Goal: Transaction & Acquisition: Subscribe to service/newsletter

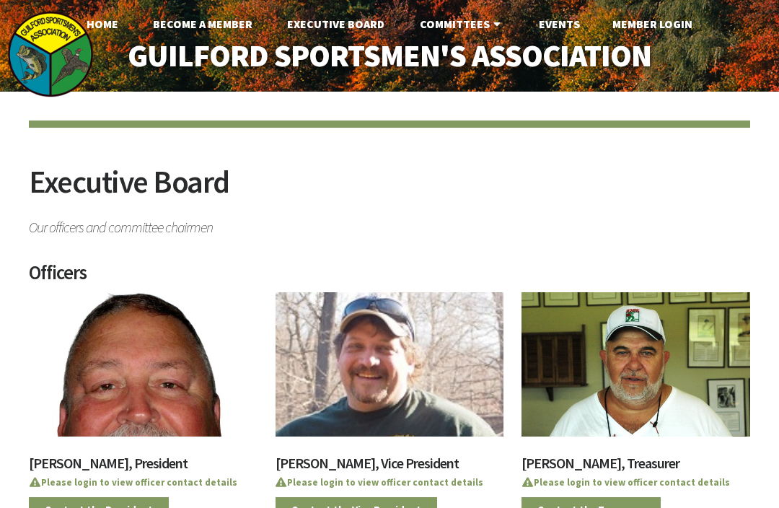
click at [105, 31] on link "Home" at bounding box center [102, 23] width 55 height 29
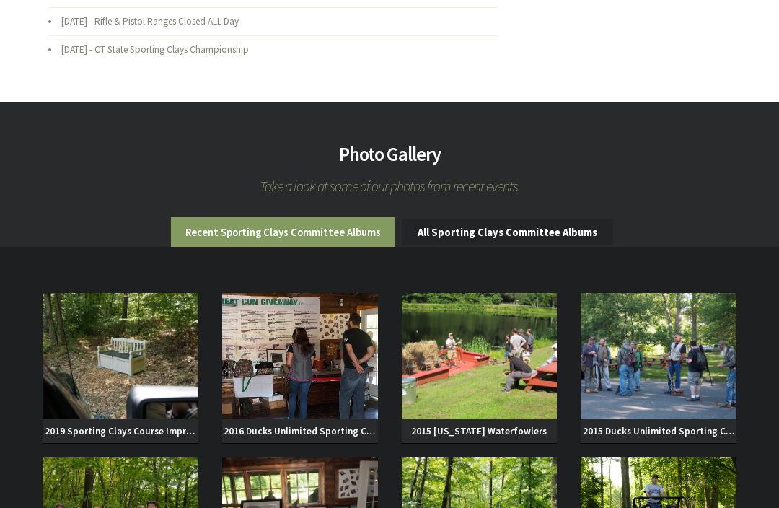
scroll to position [805, 0]
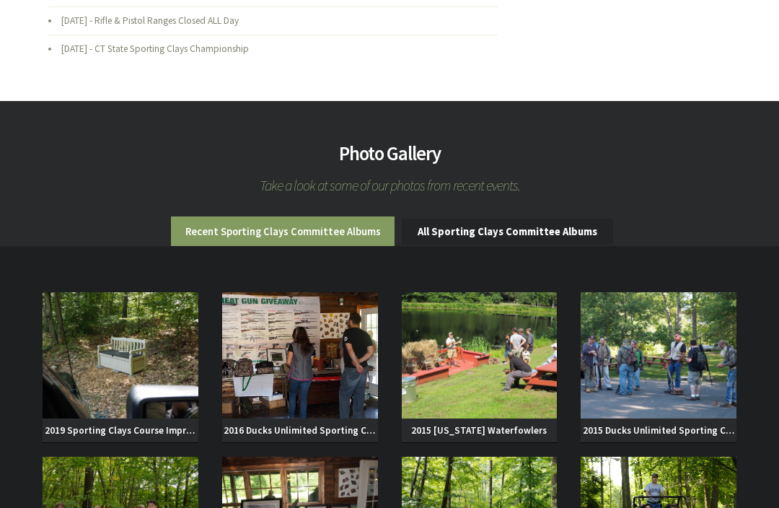
click at [146, 392] on img at bounding box center [121, 356] width 156 height 126
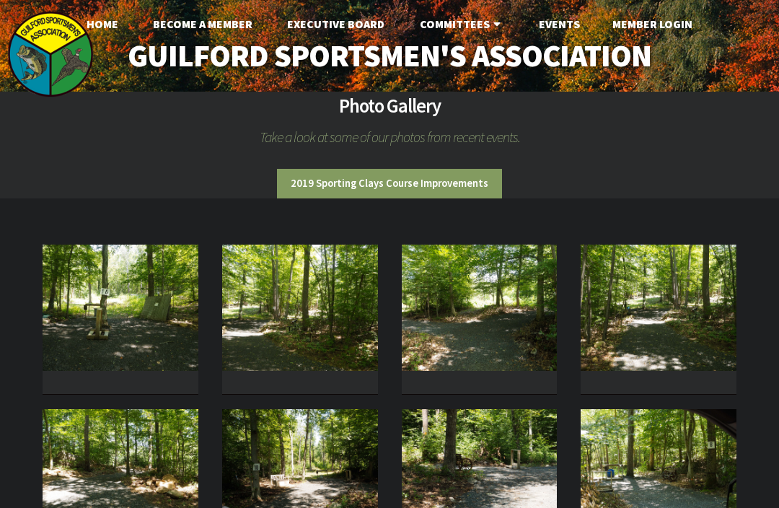
click at [139, 321] on img at bounding box center [121, 308] width 156 height 126
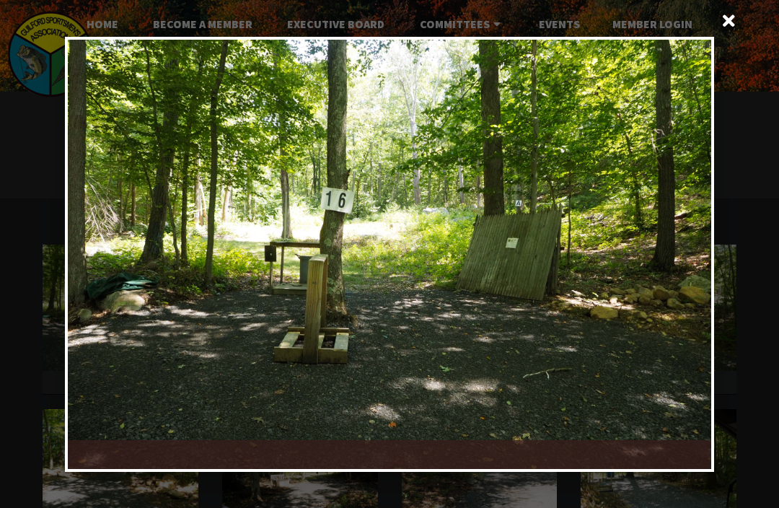
click at [669, 271] on div at bounding box center [551, 254] width 322 height 429
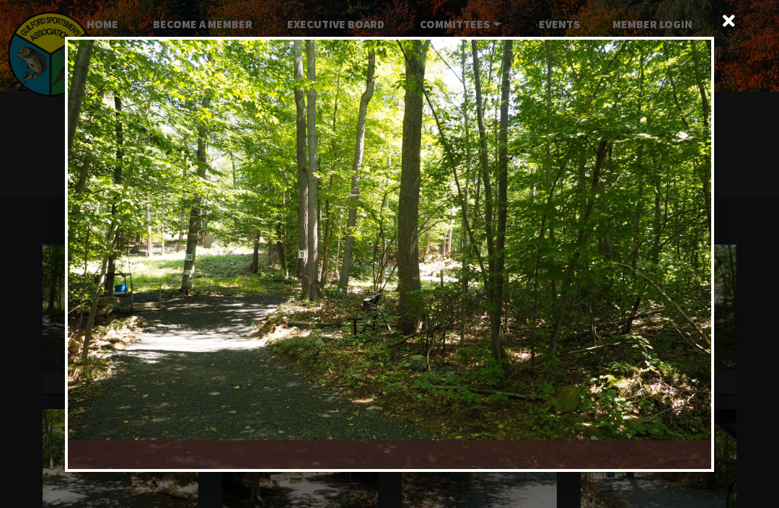
click at [690, 263] on div at bounding box center [551, 254] width 322 height 429
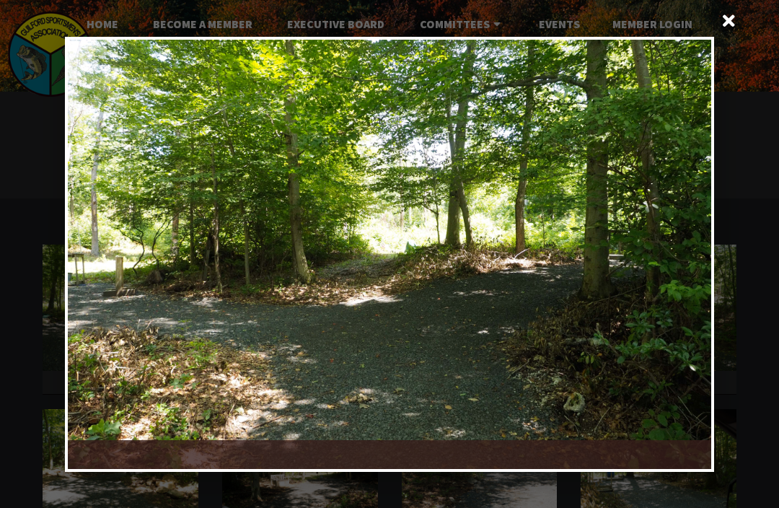
click at [689, 258] on div at bounding box center [551, 254] width 322 height 429
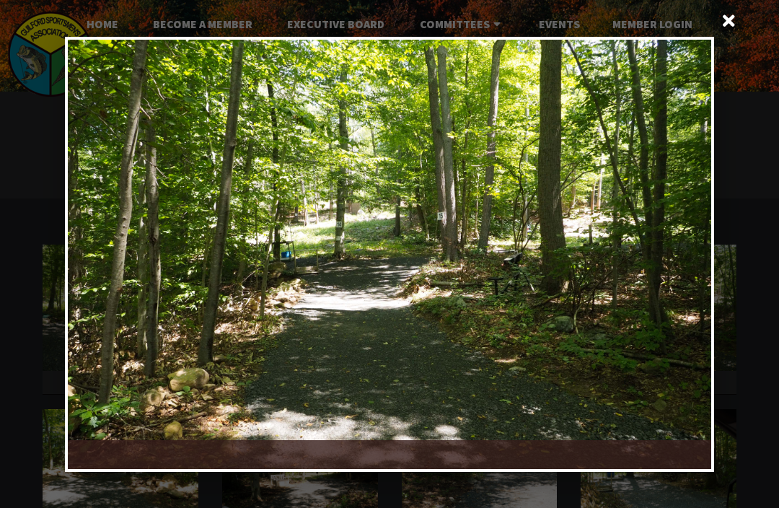
click at [694, 261] on div at bounding box center [551, 254] width 322 height 429
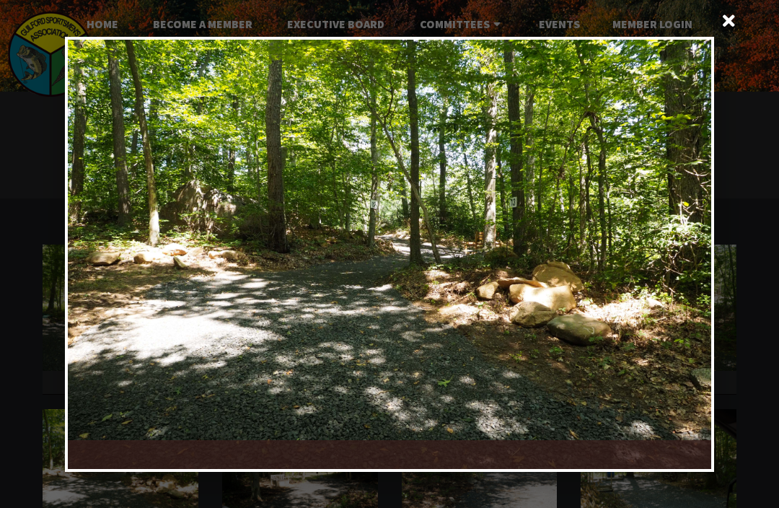
click at [686, 263] on div at bounding box center [551, 254] width 322 height 429
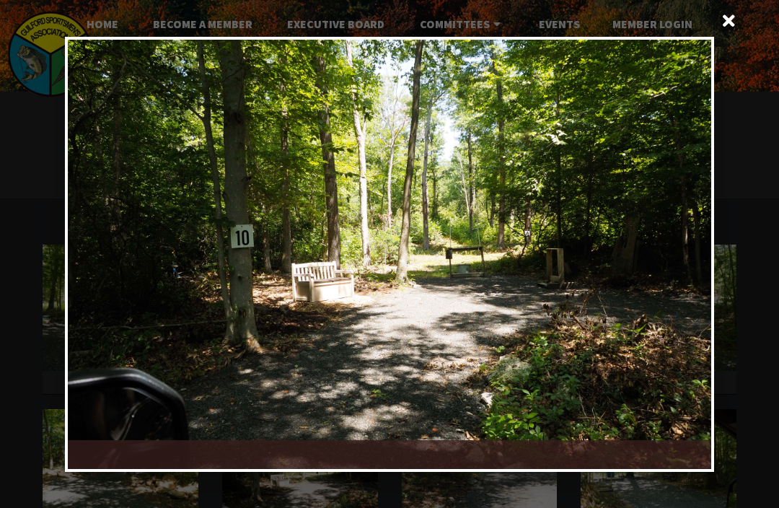
click at [686, 258] on div at bounding box center [551, 254] width 322 height 429
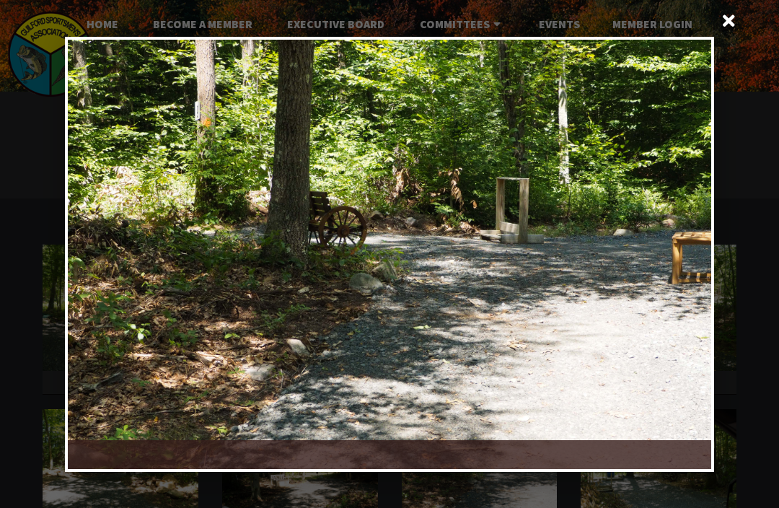
click at [681, 252] on div at bounding box center [551, 254] width 322 height 429
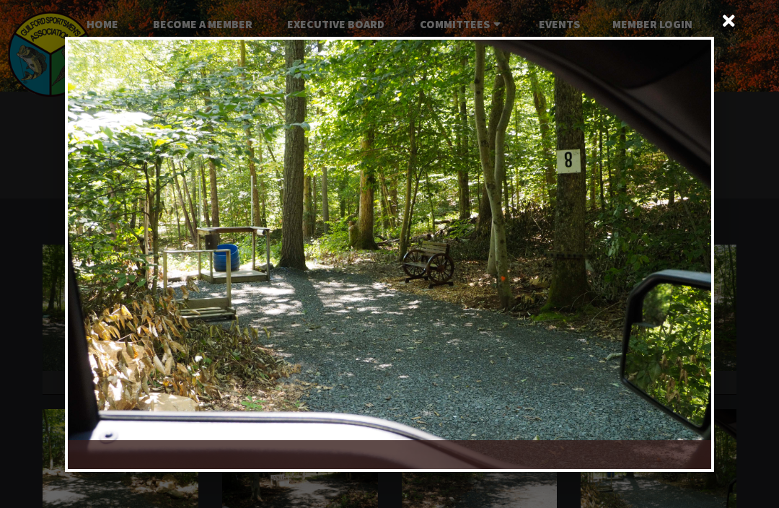
click at [686, 250] on div at bounding box center [551, 254] width 322 height 429
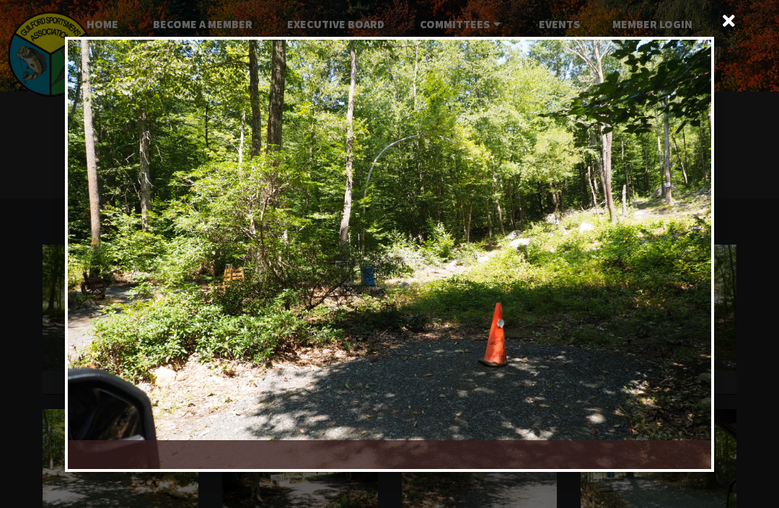
click at [690, 261] on div at bounding box center [551, 254] width 322 height 429
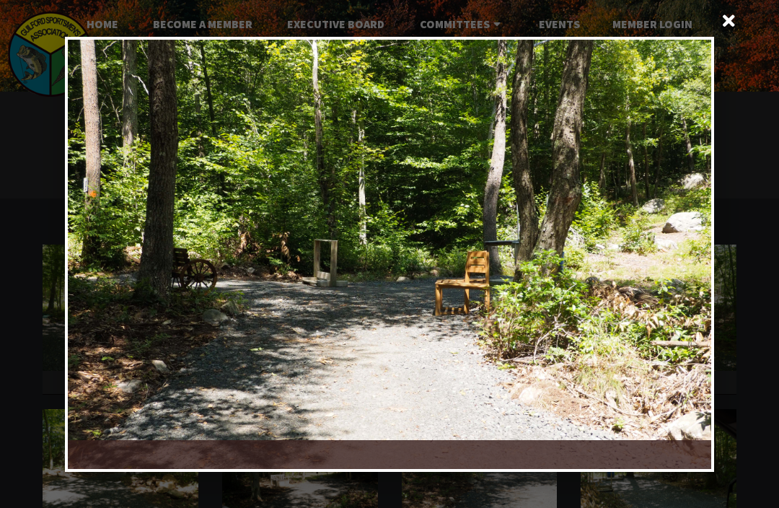
click at [688, 263] on div at bounding box center [551, 254] width 322 height 429
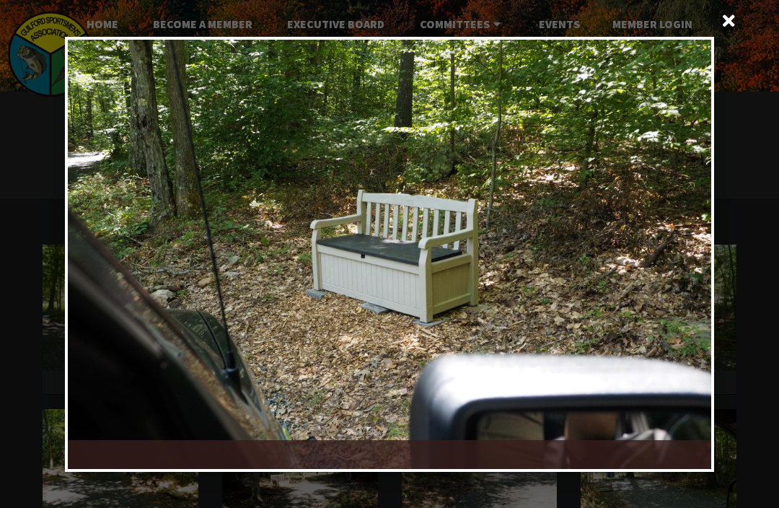
click at [691, 263] on div at bounding box center [551, 254] width 322 height 429
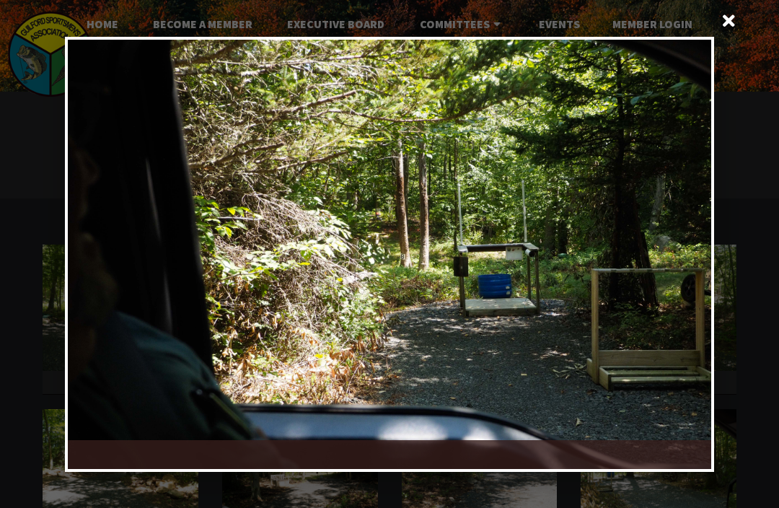
click at [691, 261] on div at bounding box center [551, 254] width 322 height 429
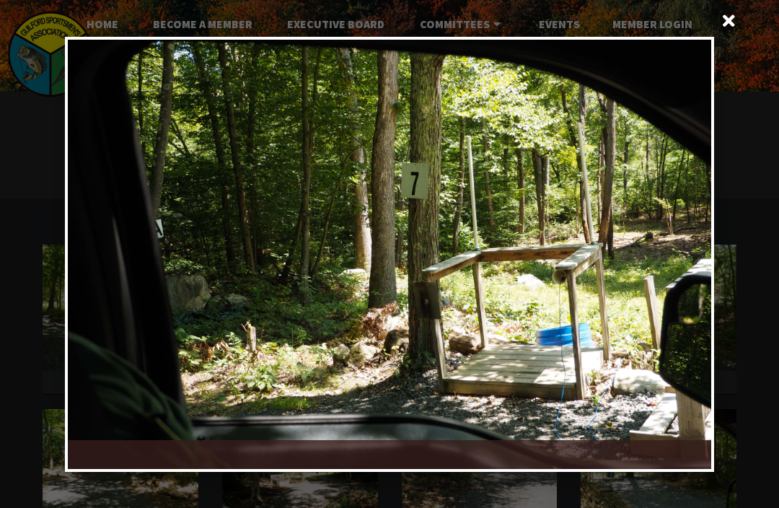
click at [688, 260] on div at bounding box center [551, 254] width 322 height 429
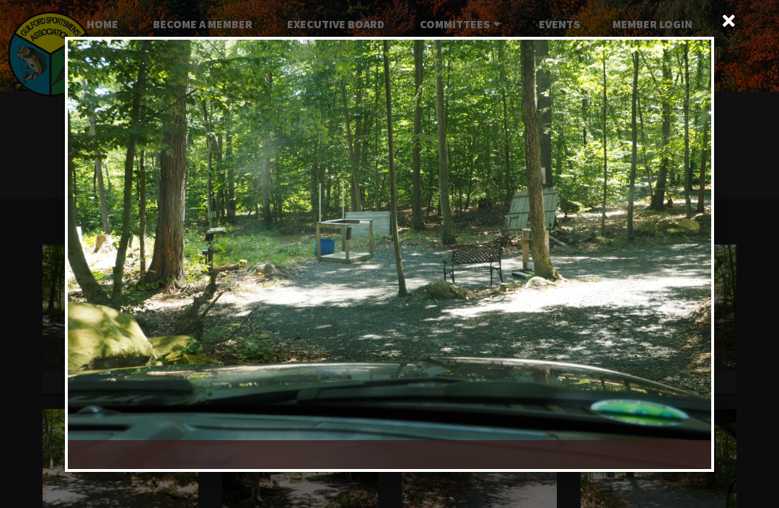
click at [684, 269] on div at bounding box center [551, 254] width 322 height 429
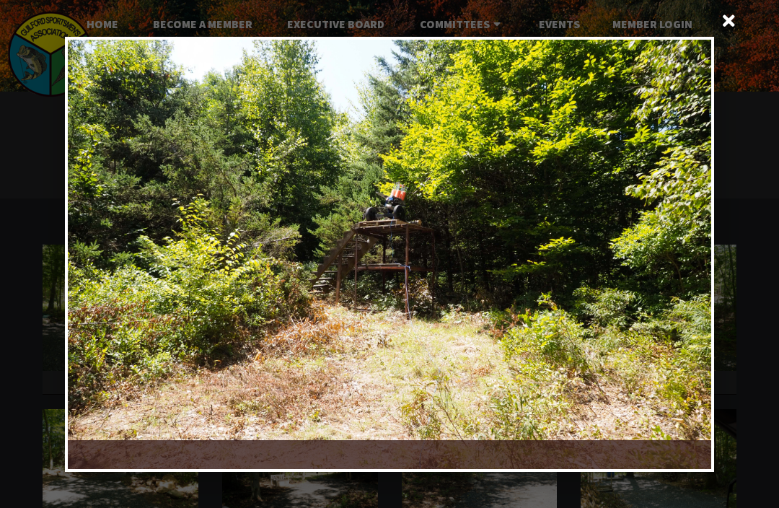
click at [691, 255] on div at bounding box center [551, 254] width 322 height 429
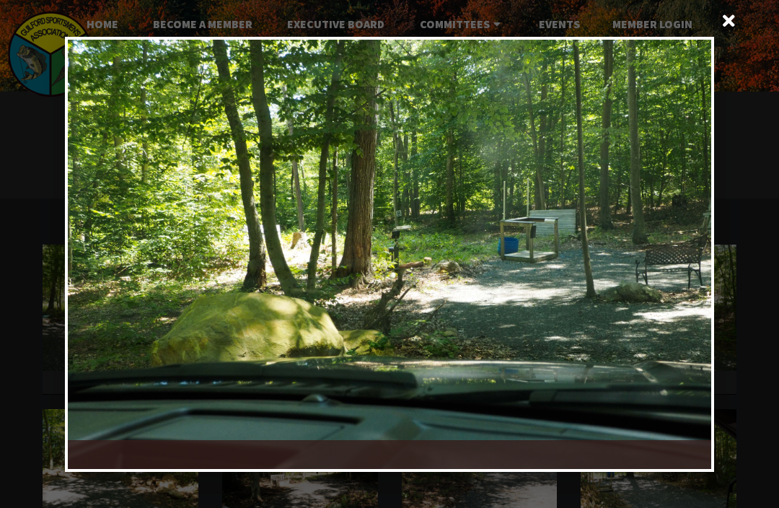
click at [685, 257] on div at bounding box center [551, 254] width 322 height 429
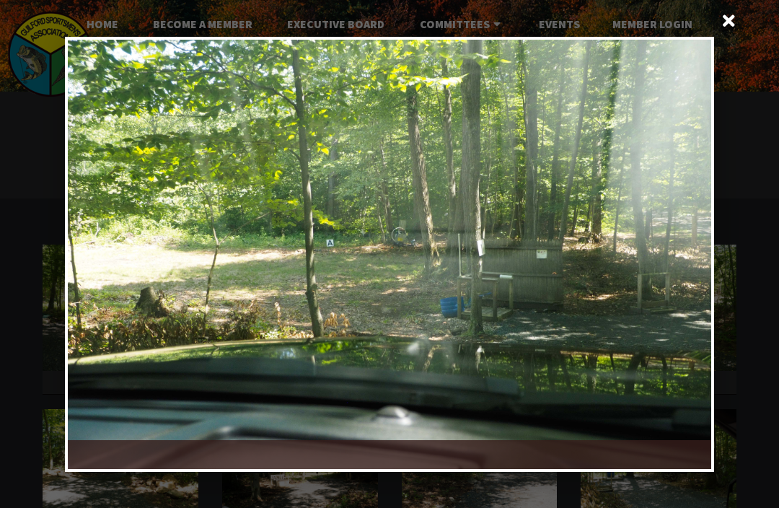
click at [686, 256] on div at bounding box center [551, 254] width 322 height 429
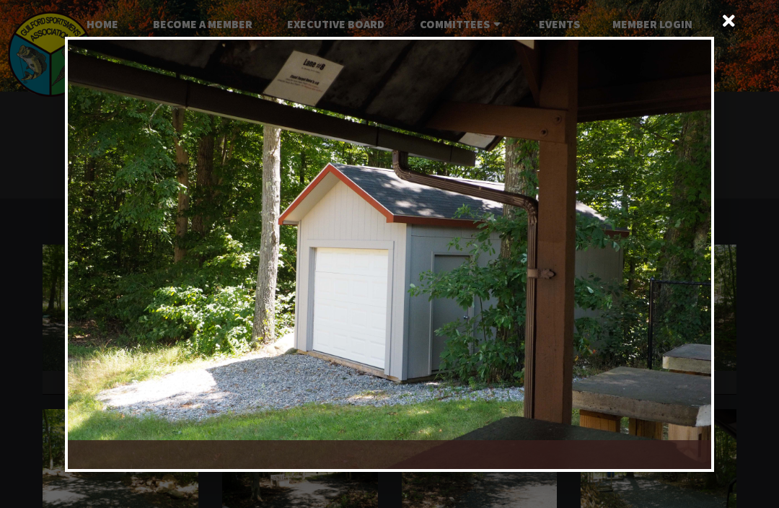
click at [689, 261] on div at bounding box center [551, 254] width 322 height 429
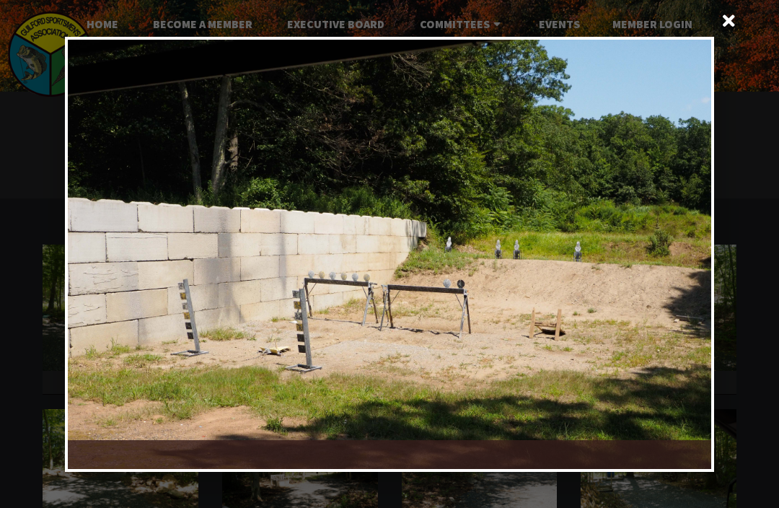
click at [687, 260] on div at bounding box center [551, 254] width 322 height 429
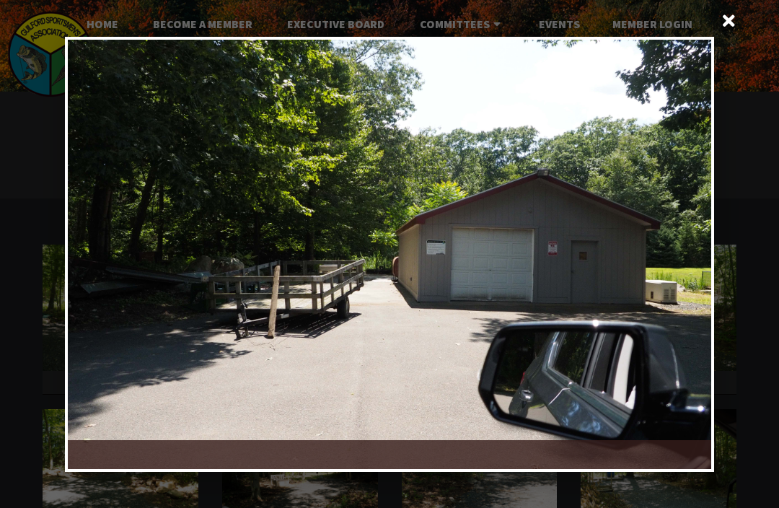
click at [687, 263] on div at bounding box center [551, 254] width 322 height 429
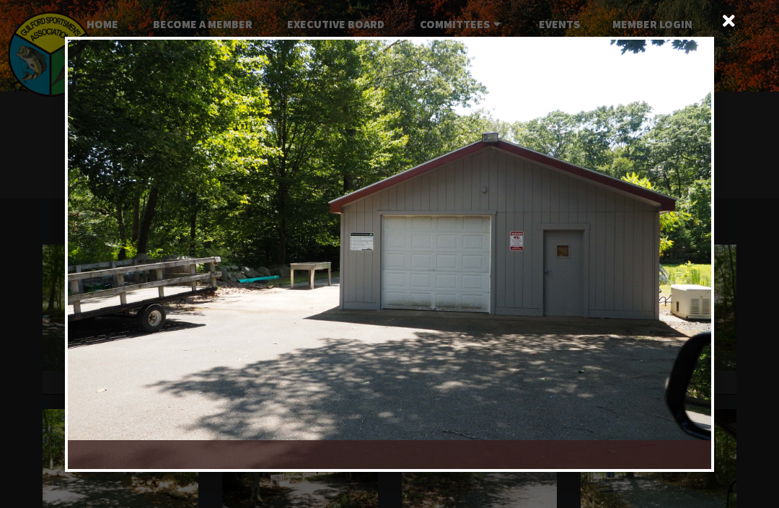
click at [686, 263] on div at bounding box center [551, 254] width 322 height 429
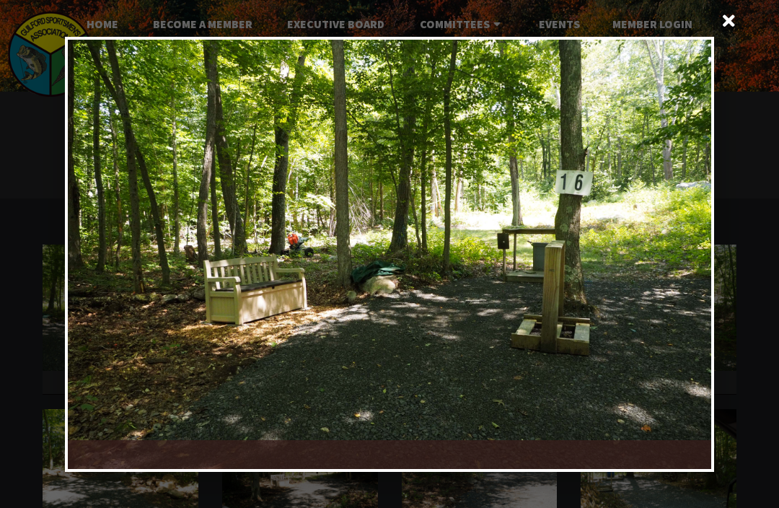
click at [686, 265] on div at bounding box center [551, 254] width 322 height 429
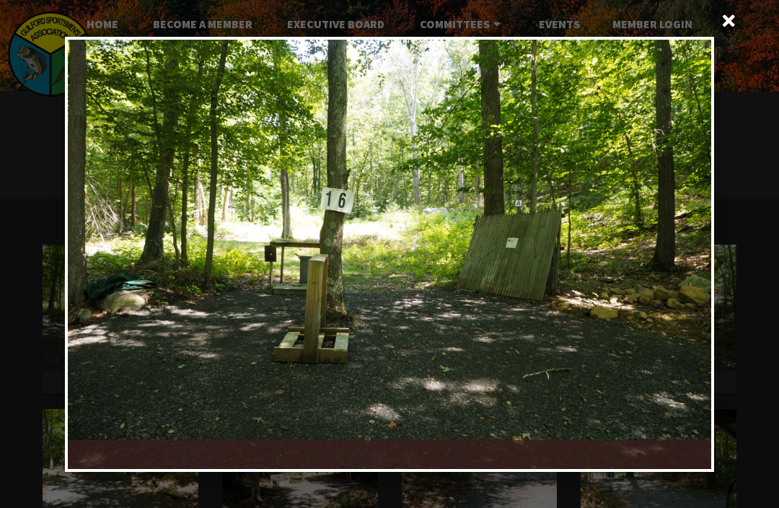
click at [688, 262] on div at bounding box center [551, 254] width 322 height 429
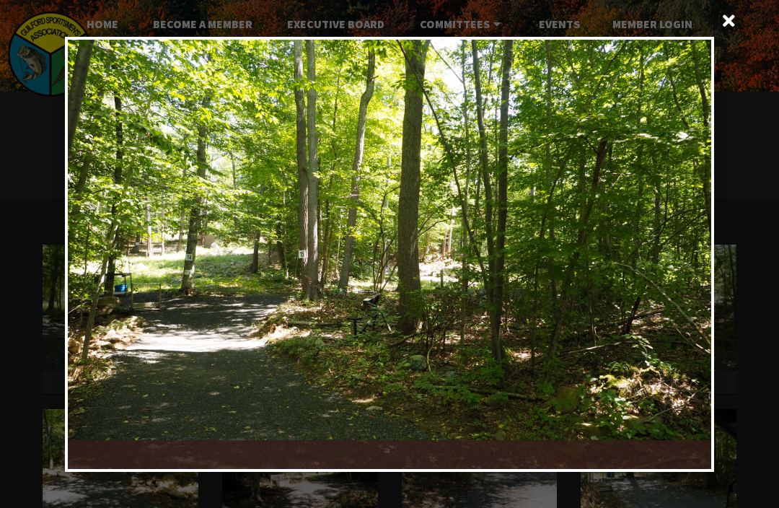
click at [678, 265] on div at bounding box center [551, 254] width 322 height 429
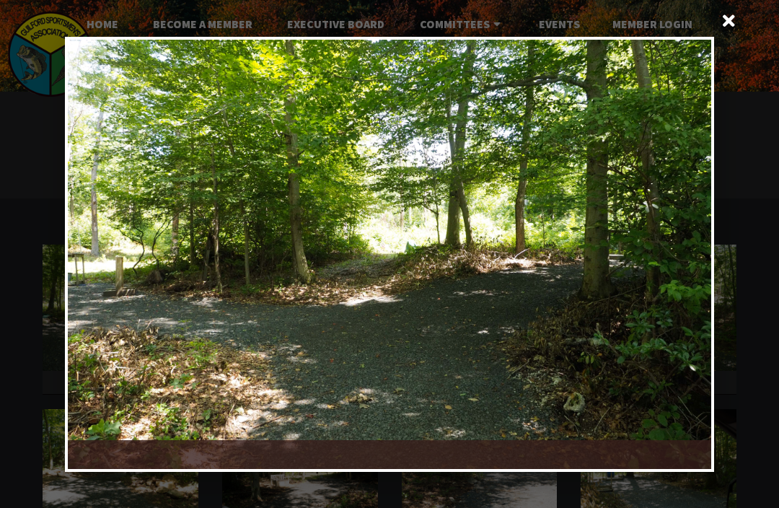
click at [684, 263] on div at bounding box center [551, 254] width 322 height 429
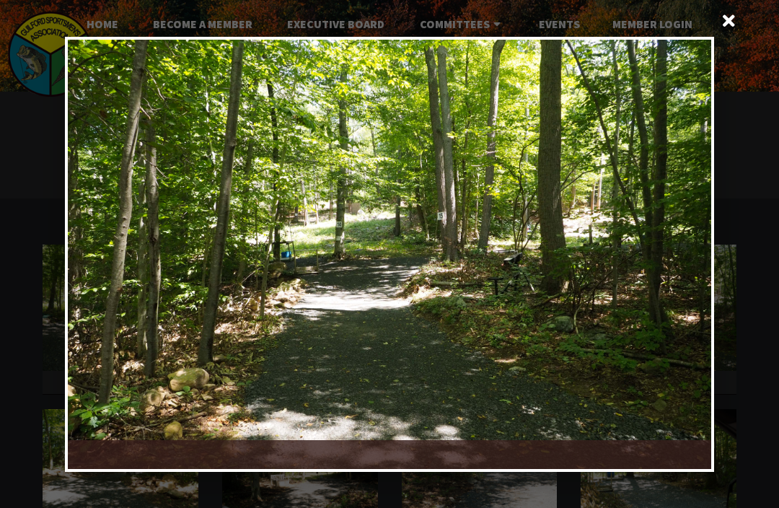
click at [683, 266] on div at bounding box center [551, 254] width 322 height 429
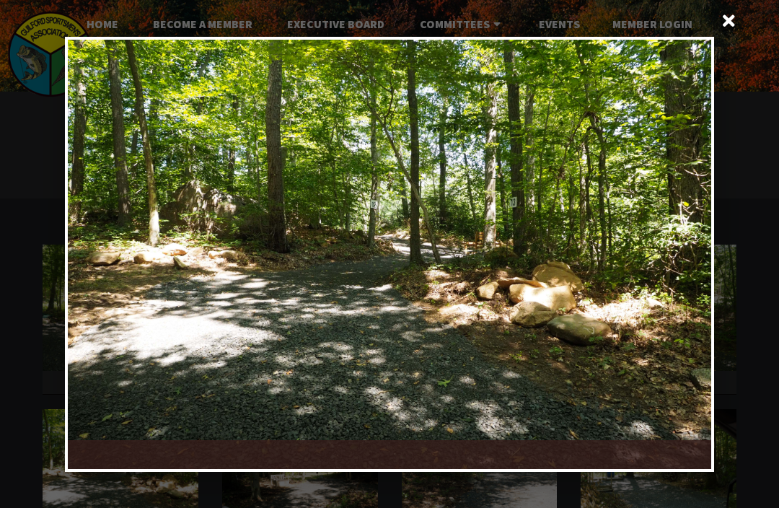
click at [683, 261] on div at bounding box center [551, 254] width 322 height 429
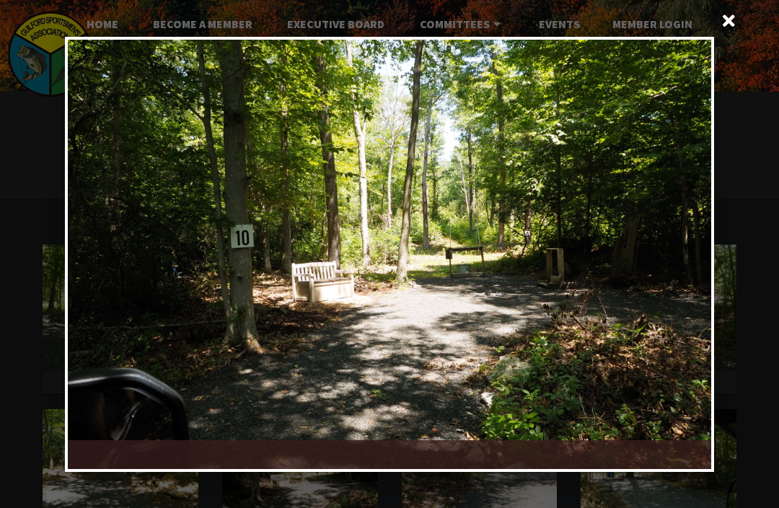
click at [681, 258] on div at bounding box center [551, 254] width 322 height 429
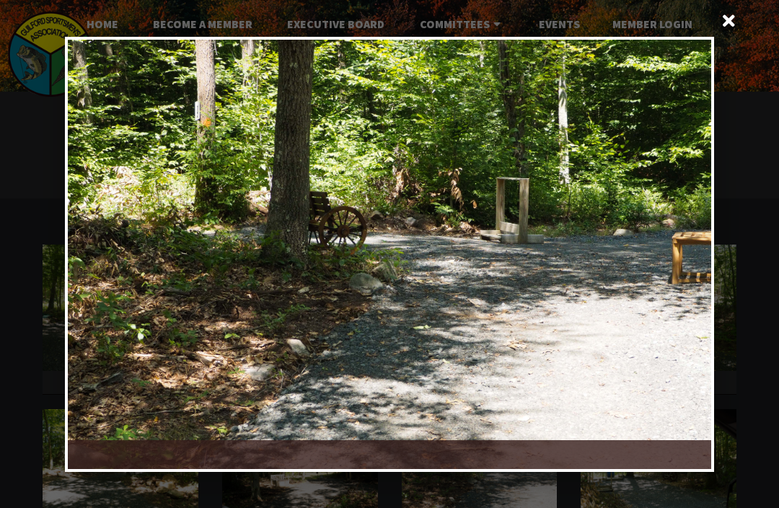
click at [683, 262] on div at bounding box center [551, 254] width 322 height 429
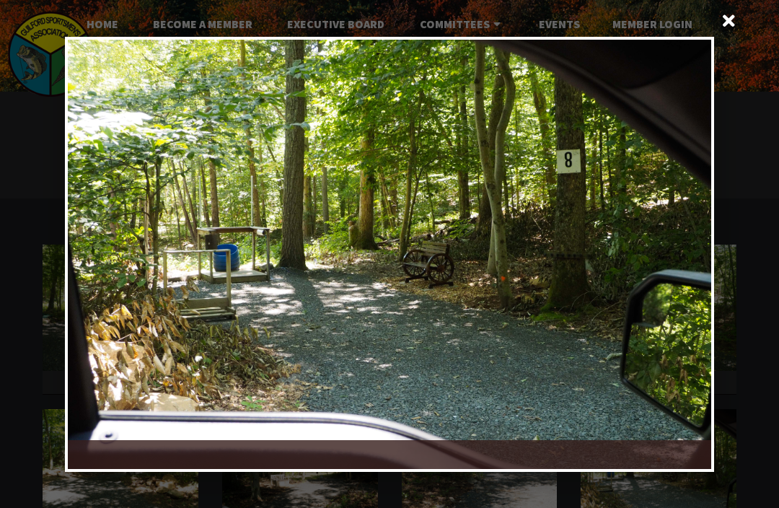
click at [681, 267] on div at bounding box center [551, 254] width 322 height 429
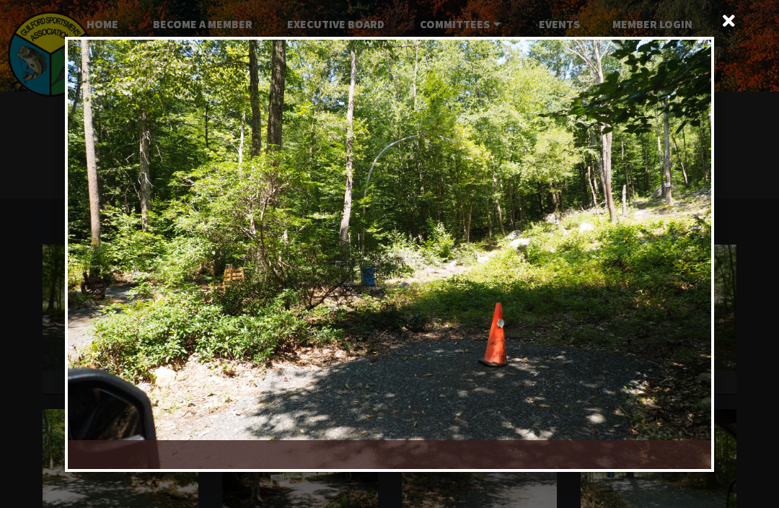
click at [683, 264] on div at bounding box center [551, 254] width 322 height 429
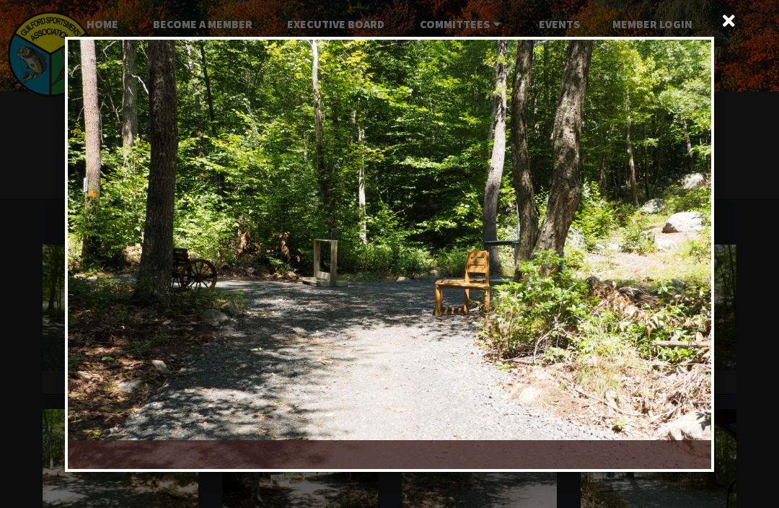
click at [676, 263] on div at bounding box center [551, 254] width 322 height 429
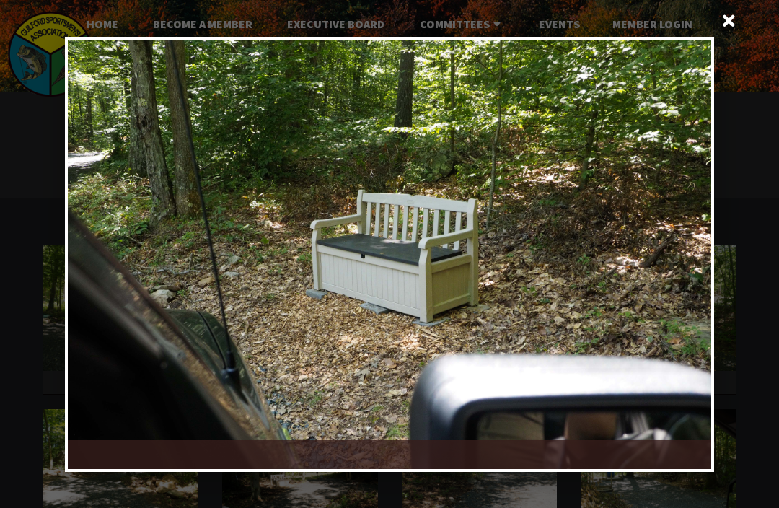
click at [681, 267] on div at bounding box center [551, 254] width 322 height 429
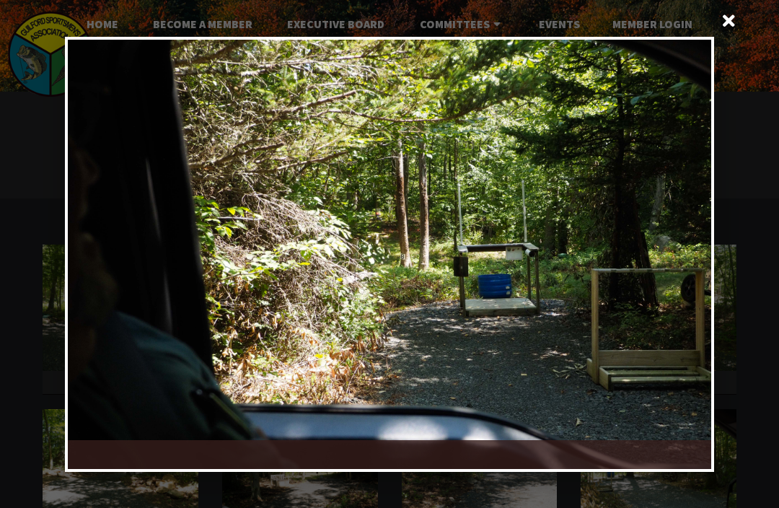
click at [680, 272] on div at bounding box center [551, 254] width 322 height 429
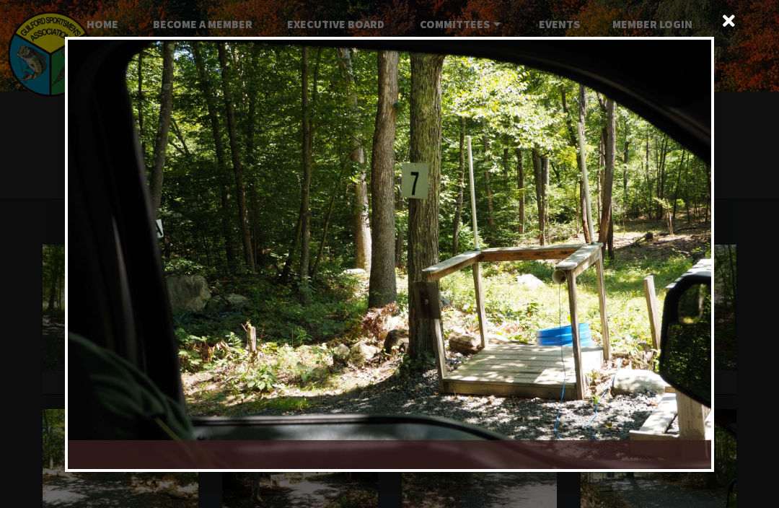
click at [680, 273] on div at bounding box center [551, 254] width 322 height 429
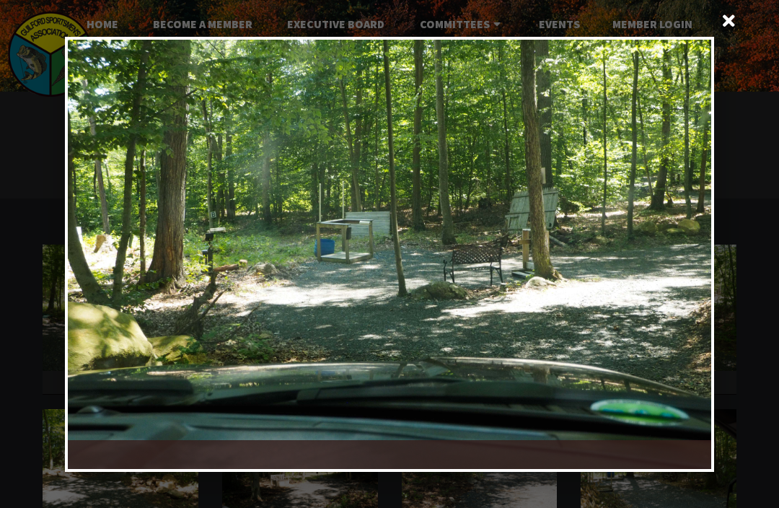
click at [682, 268] on div at bounding box center [551, 254] width 322 height 429
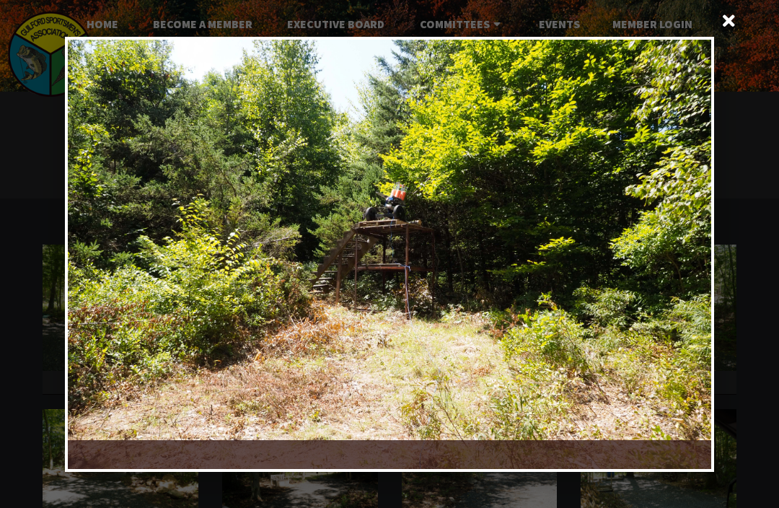
click at [680, 263] on div at bounding box center [551, 254] width 322 height 429
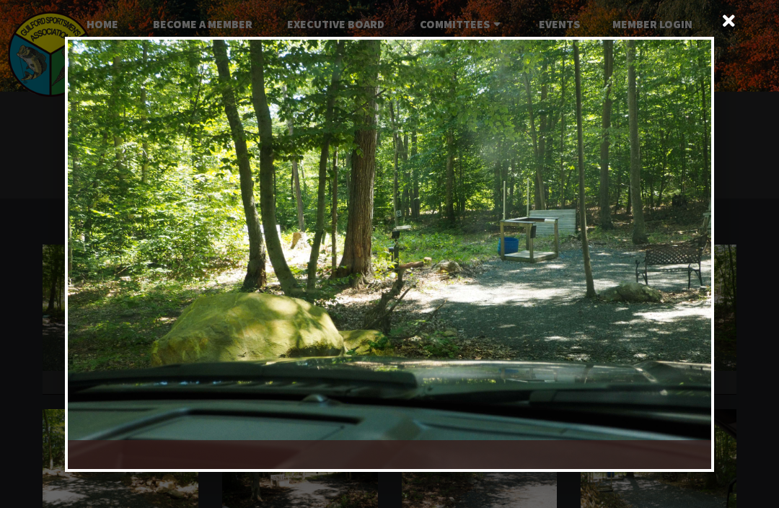
click at [678, 259] on div at bounding box center [551, 254] width 322 height 429
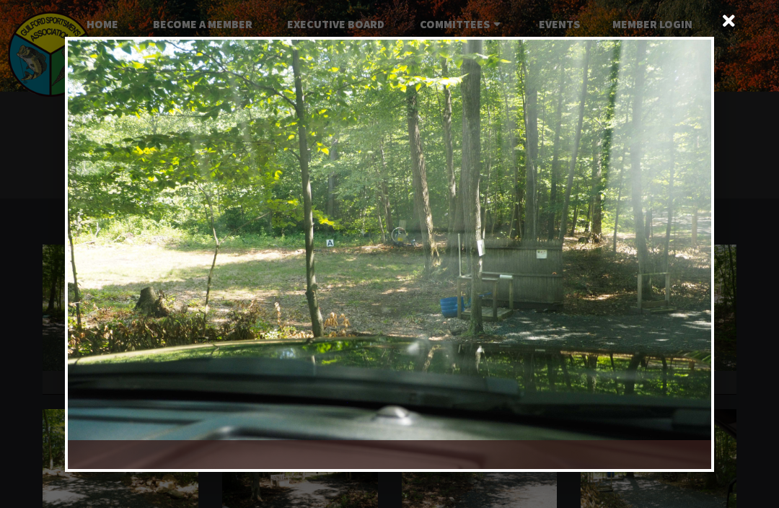
click at [680, 259] on div at bounding box center [551, 254] width 322 height 429
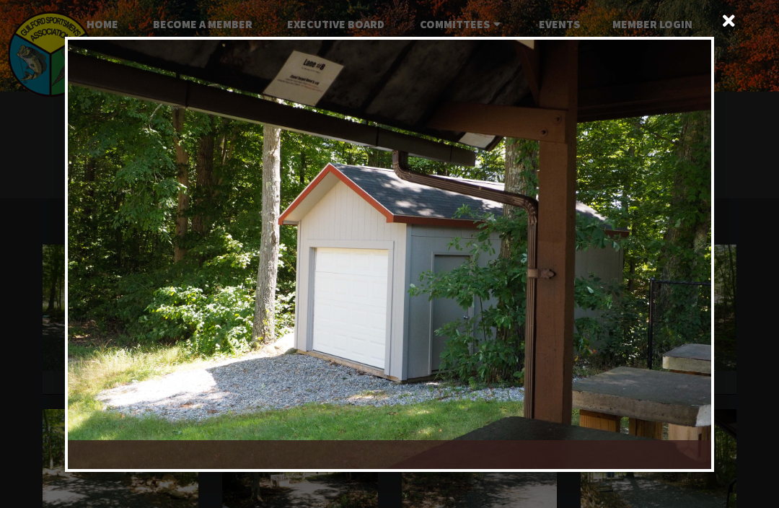
click at [683, 266] on div at bounding box center [551, 254] width 322 height 429
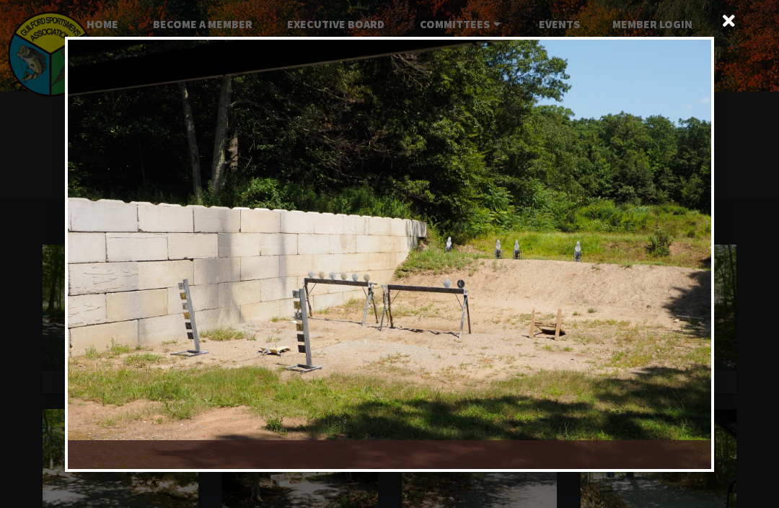
click at [683, 269] on div at bounding box center [551, 254] width 322 height 429
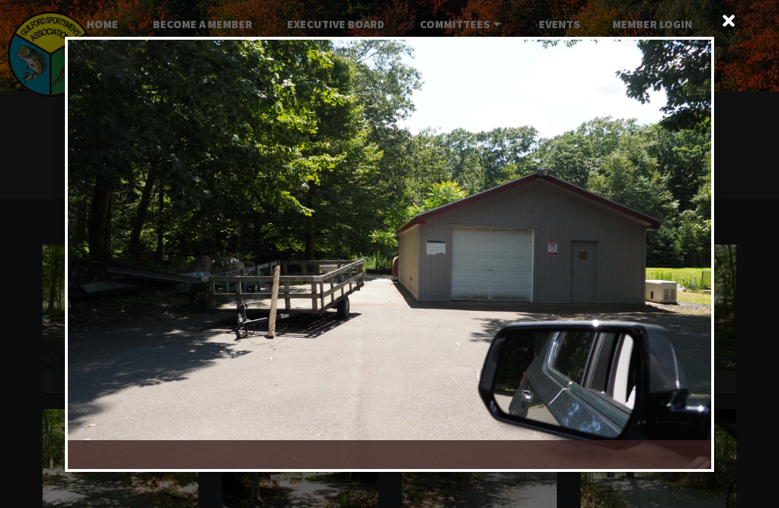
click at [731, 21] on span at bounding box center [729, 22] width 35 height 35
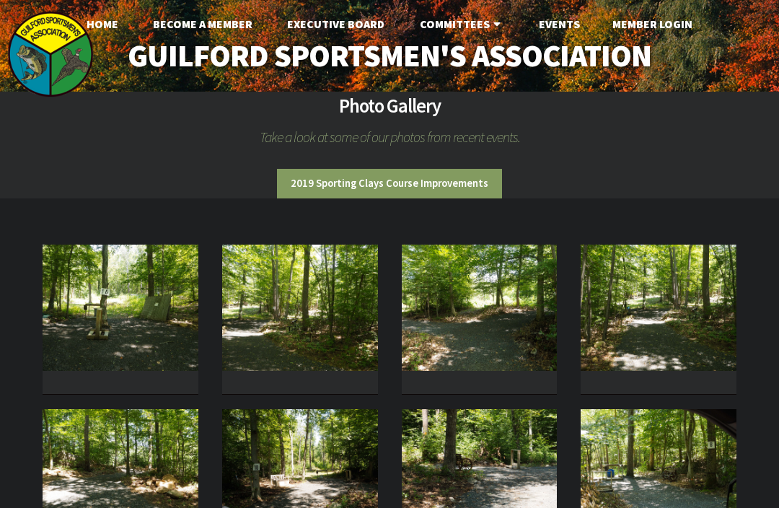
click at [228, 25] on link "Become A Member" at bounding box center [202, 23] width 123 height 29
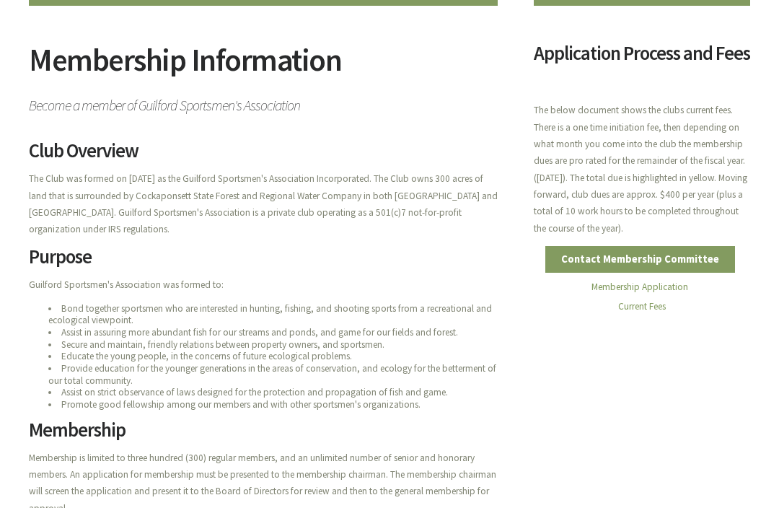
scroll to position [121, 0]
click at [672, 273] on link "Contact Membership Committee" at bounding box center [641, 260] width 190 height 27
